Goal: Find specific page/section: Find specific page/section

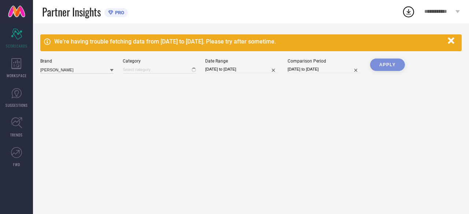
type input "All"
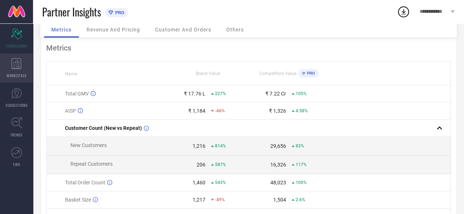
scroll to position [6, 0]
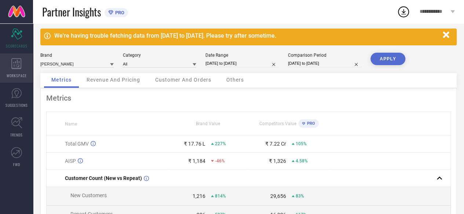
drag, startPoint x: 15, startPoint y: 69, endPoint x: 19, endPoint y: 70, distance: 3.8
click at [15, 69] on icon at bounding box center [16, 63] width 10 height 11
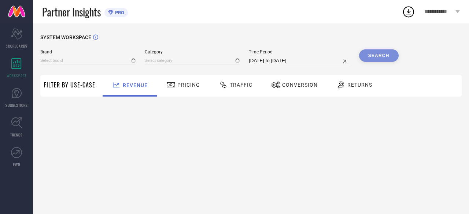
type input "[PERSON_NAME]"
type input "All"
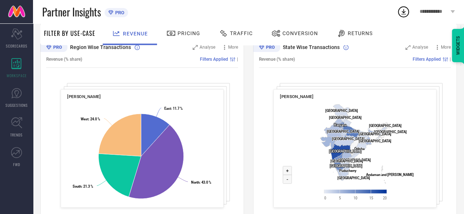
scroll to position [298, 0]
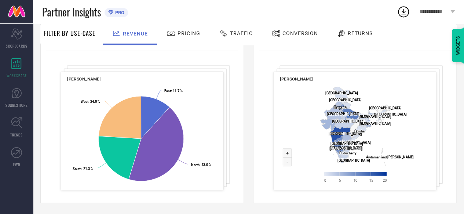
click at [348, 34] on span "Returns" at bounding box center [359, 33] width 25 height 6
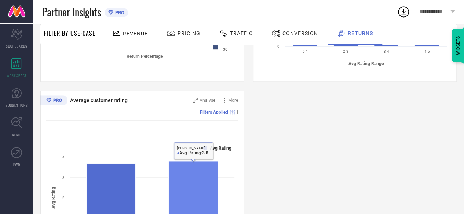
scroll to position [417, 0]
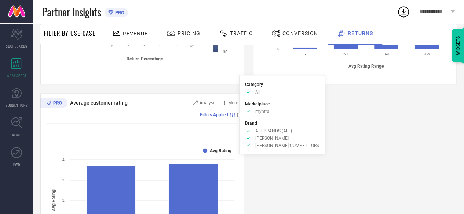
click at [218, 115] on span "Filters Applied" at bounding box center [214, 115] width 28 height 5
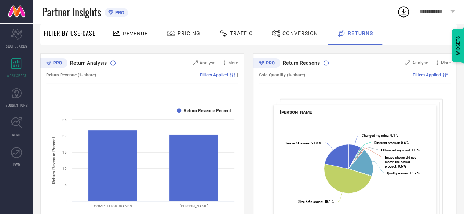
scroll to position [72, 0]
